Goal: Submit feedback/report problem

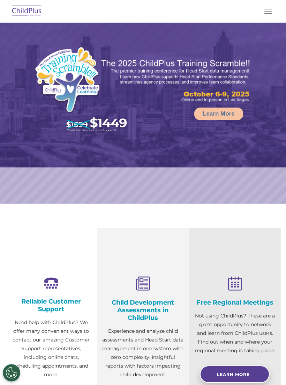
select select "MEDIUM"
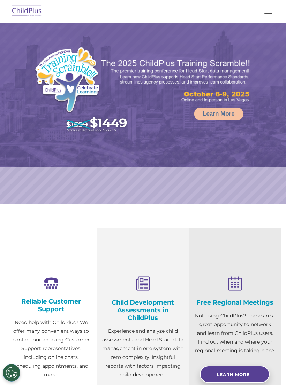
select select "MEDIUM"
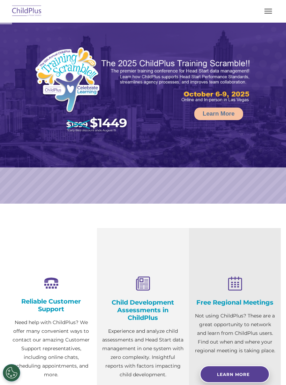
click at [274, 14] on button "button" at bounding box center [267, 11] width 15 height 11
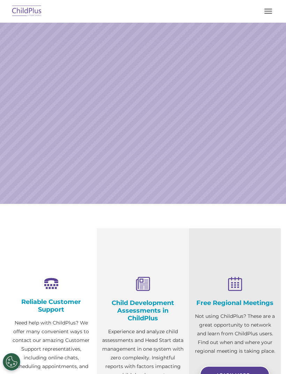
scroll to position [37, 0]
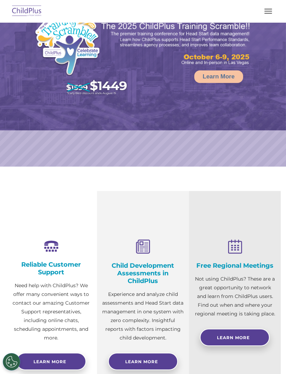
select select "MEDIUM"
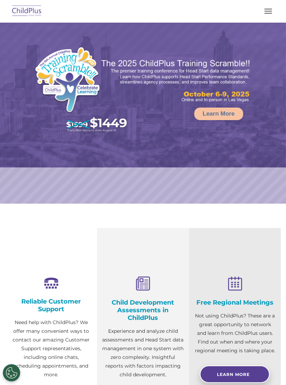
select select "MEDIUM"
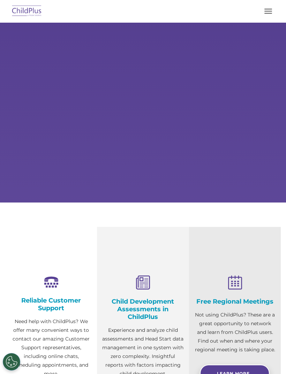
scroll to position [75, 0]
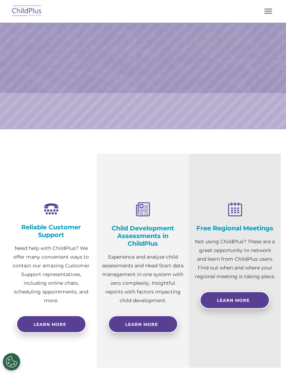
select select "MEDIUM"
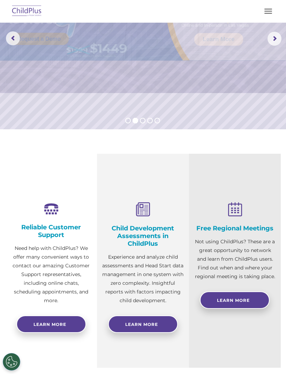
scroll to position [0, 0]
